Goal: Task Accomplishment & Management: Manage account settings

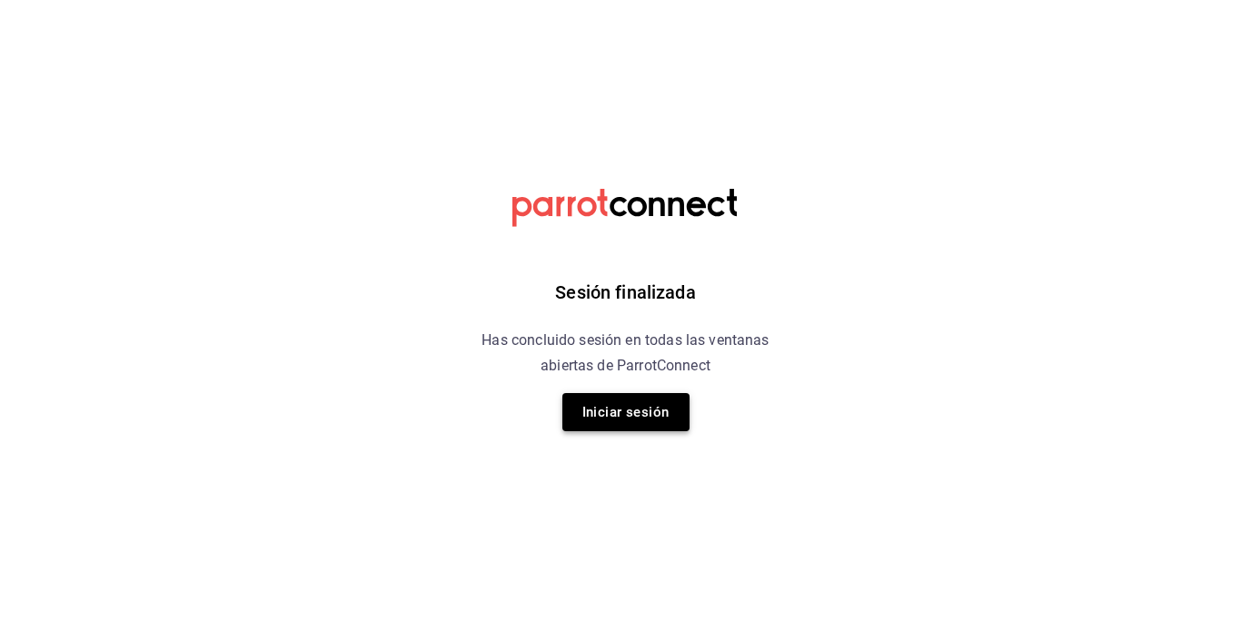
click at [634, 422] on button "Iniciar sesión" at bounding box center [625, 412] width 127 height 38
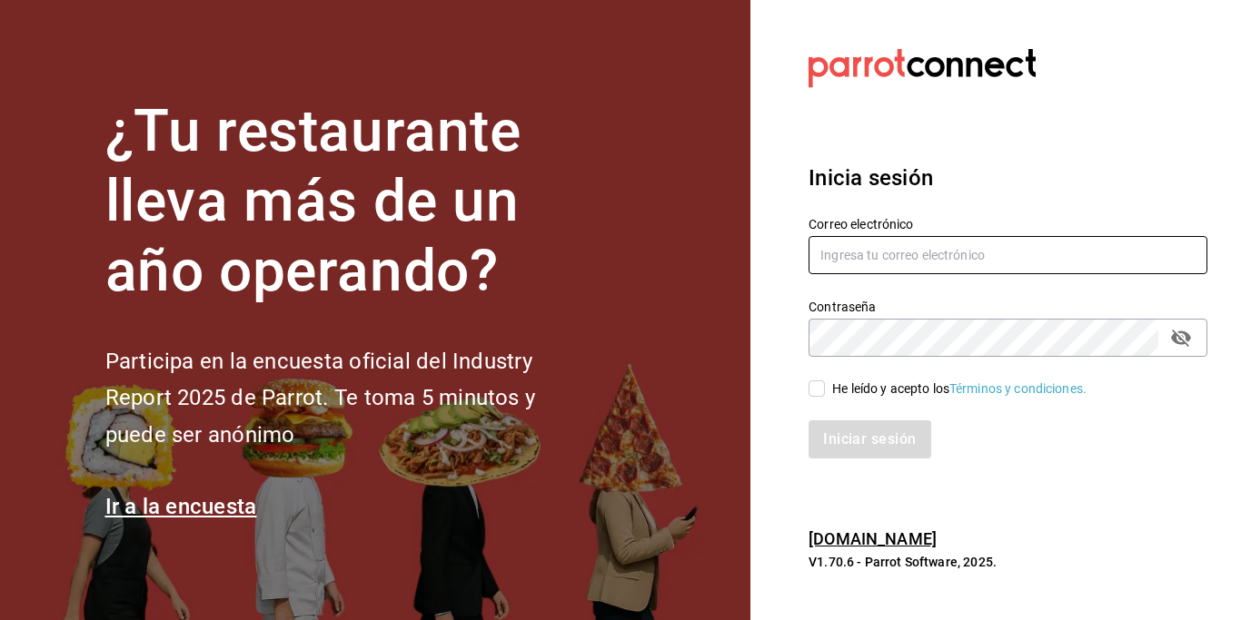
type input "[EMAIL_ADDRESS][DOMAIN_NAME]"
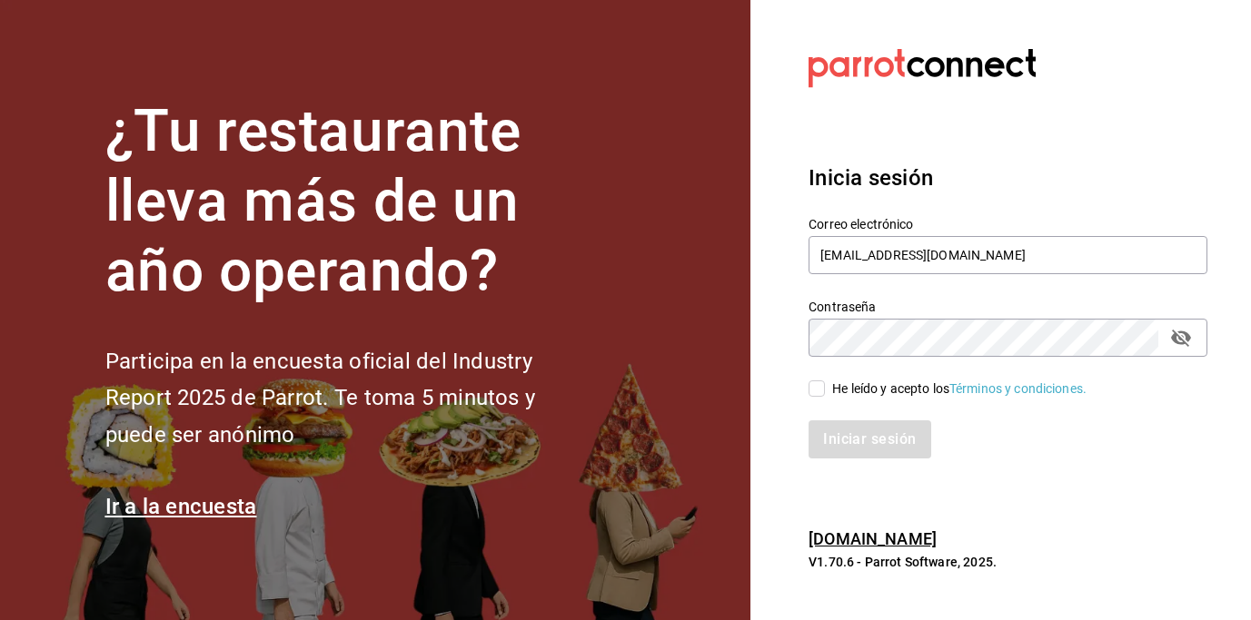
click at [818, 389] on input "He leído y acepto los Términos y condiciones." at bounding box center [816, 389] width 16 height 16
checkbox input "true"
click at [905, 440] on button "Iniciar sesión" at bounding box center [870, 439] width 124 height 38
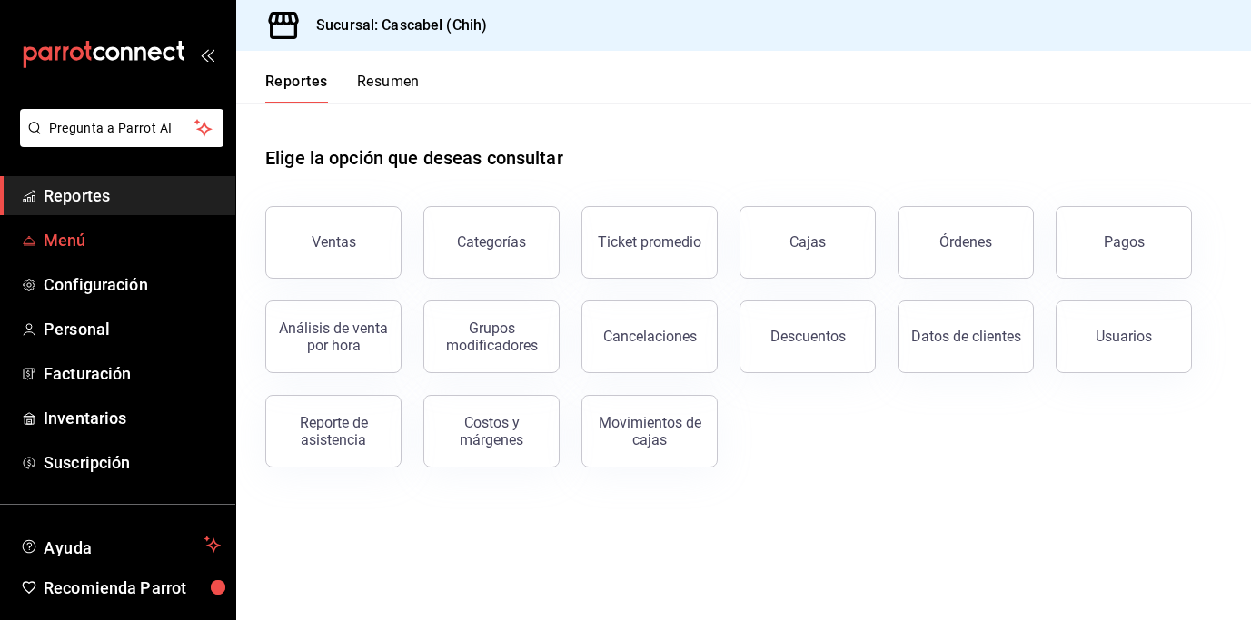
click at [75, 240] on span "Menú" at bounding box center [132, 240] width 177 height 25
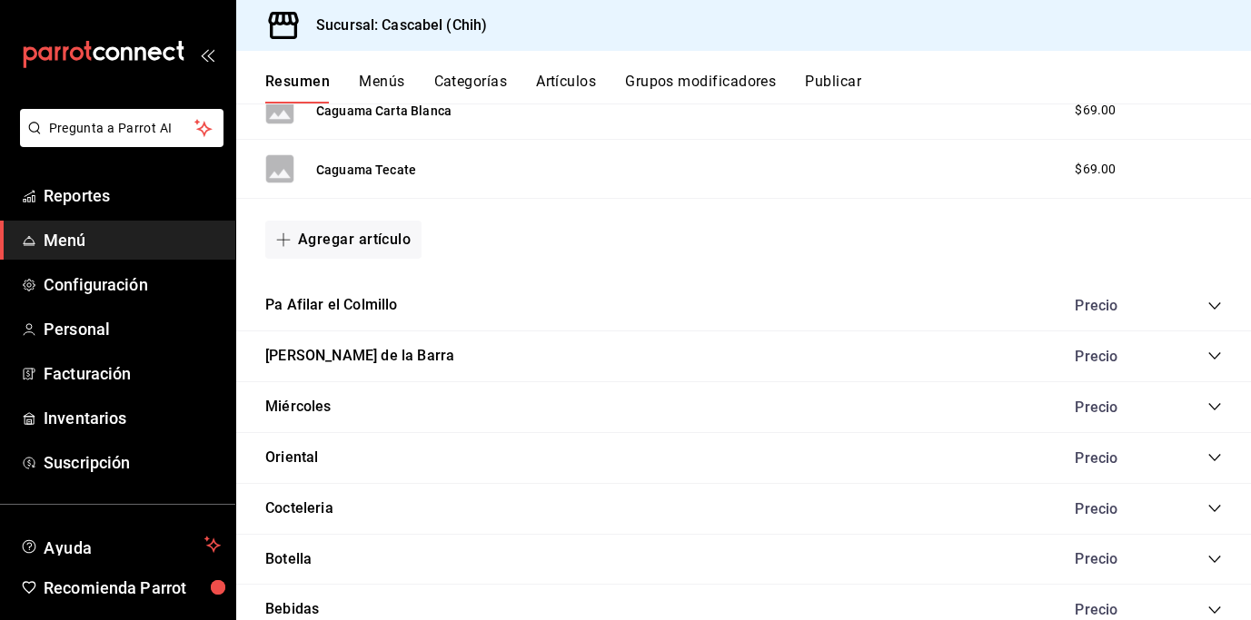
scroll to position [1193, 0]
click at [1207, 456] on icon "collapse-category-row" at bounding box center [1214, 457] width 15 height 15
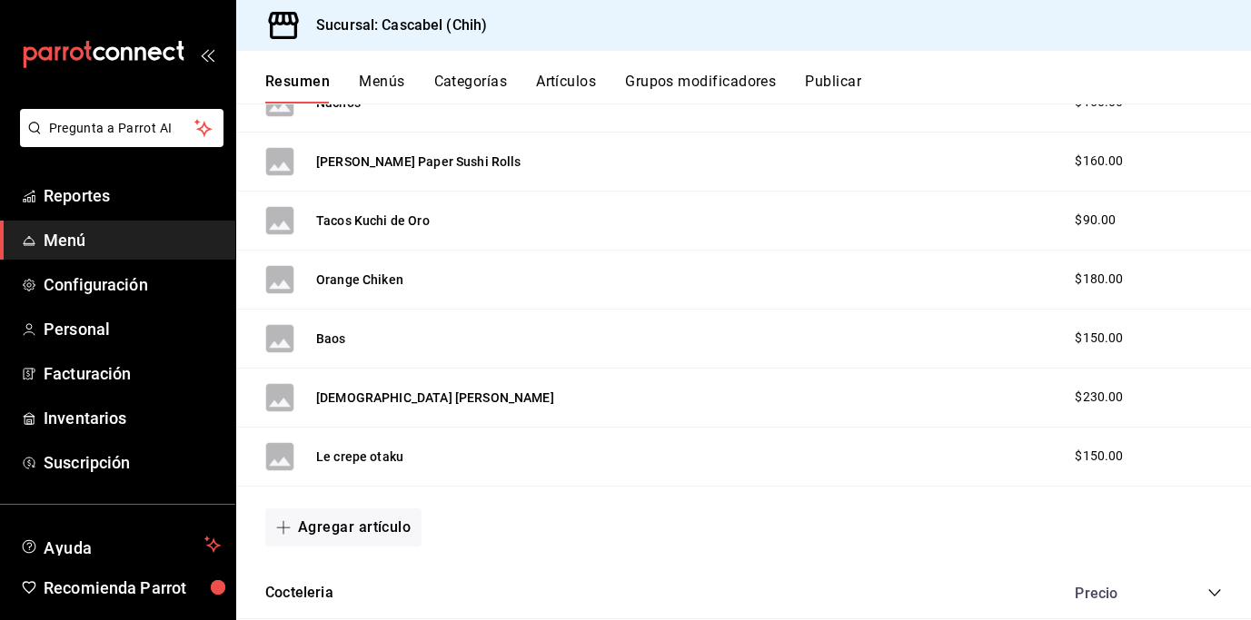
scroll to position [2547, 0]
